Goal: Information Seeking & Learning: Learn about a topic

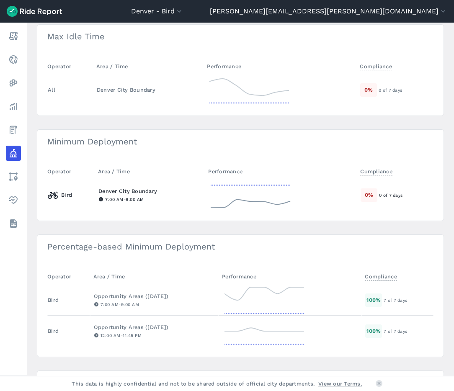
scroll to position [87, 0]
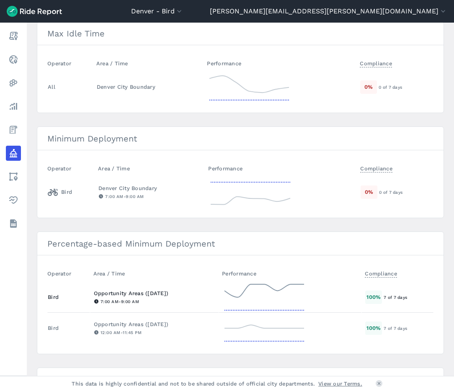
click at [267, 286] on icon at bounding box center [263, 290] width 79 height 13
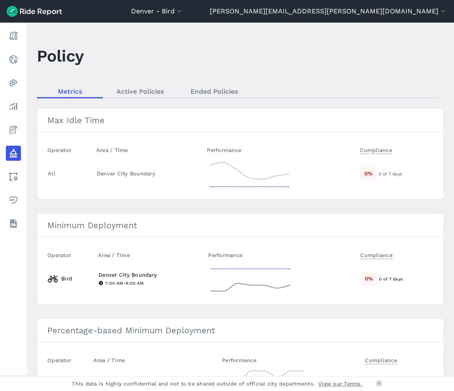
click at [246, 287] on icon at bounding box center [250, 279] width 84 height 30
